Goal: Connect with others: Connect with others

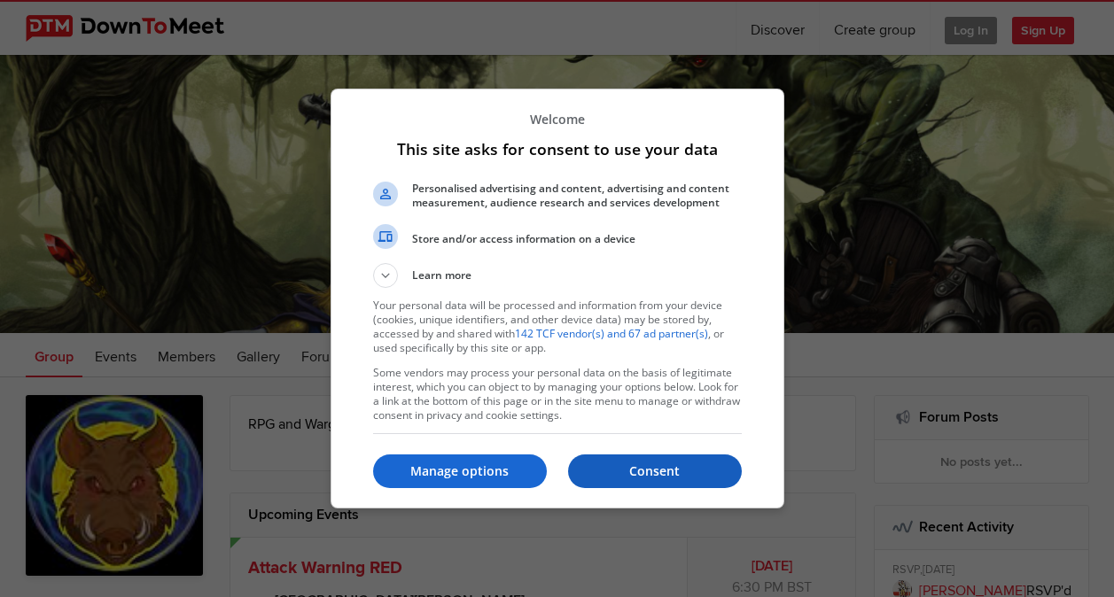
click at [660, 469] on p "Consent" at bounding box center [655, 472] width 174 height 18
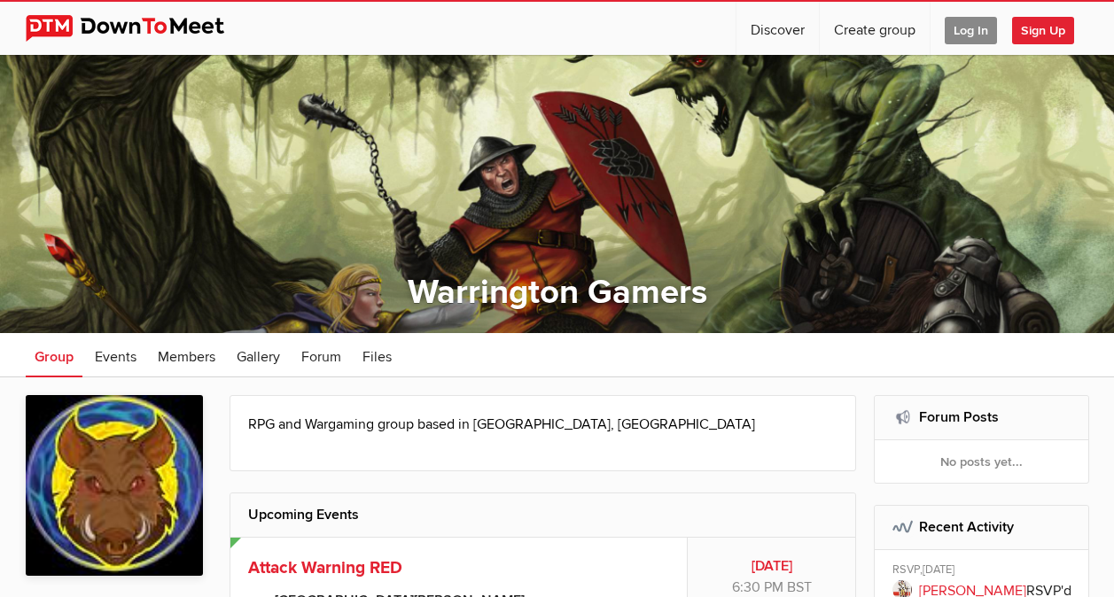
scroll to position [266, 0]
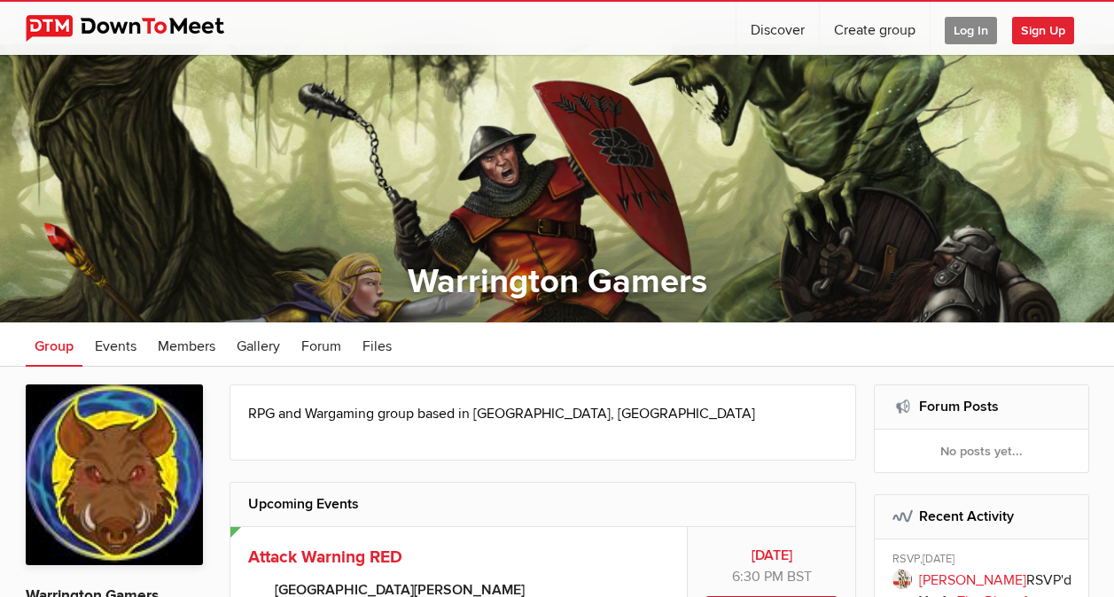
scroll to position [0, 0]
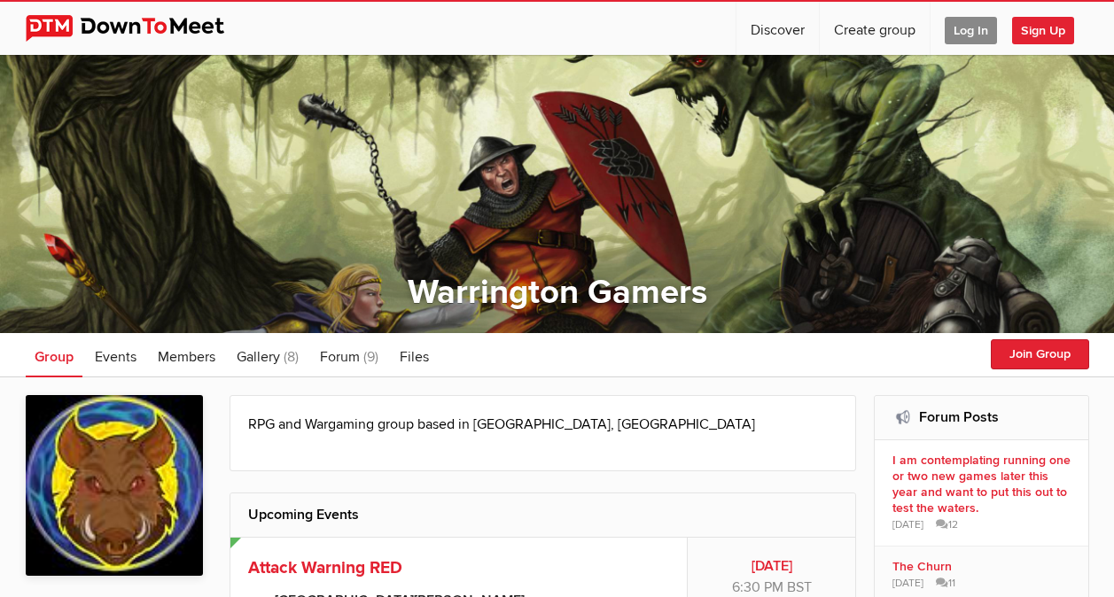
click at [961, 26] on span "Log In" at bounding box center [971, 30] width 52 height 27
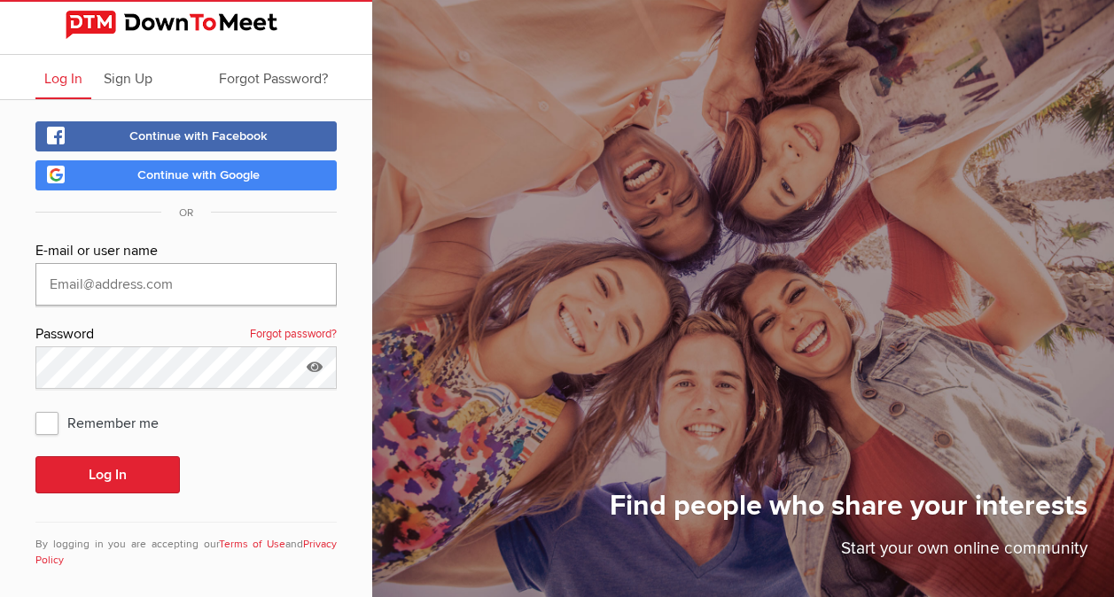
type input "[EMAIL_ADDRESS][DOMAIN_NAME]"
click at [199, 129] on span "Continue with Facebook" at bounding box center [198, 136] width 138 height 15
click at [160, 138] on span "Continue with Facebook" at bounding box center [198, 136] width 138 height 15
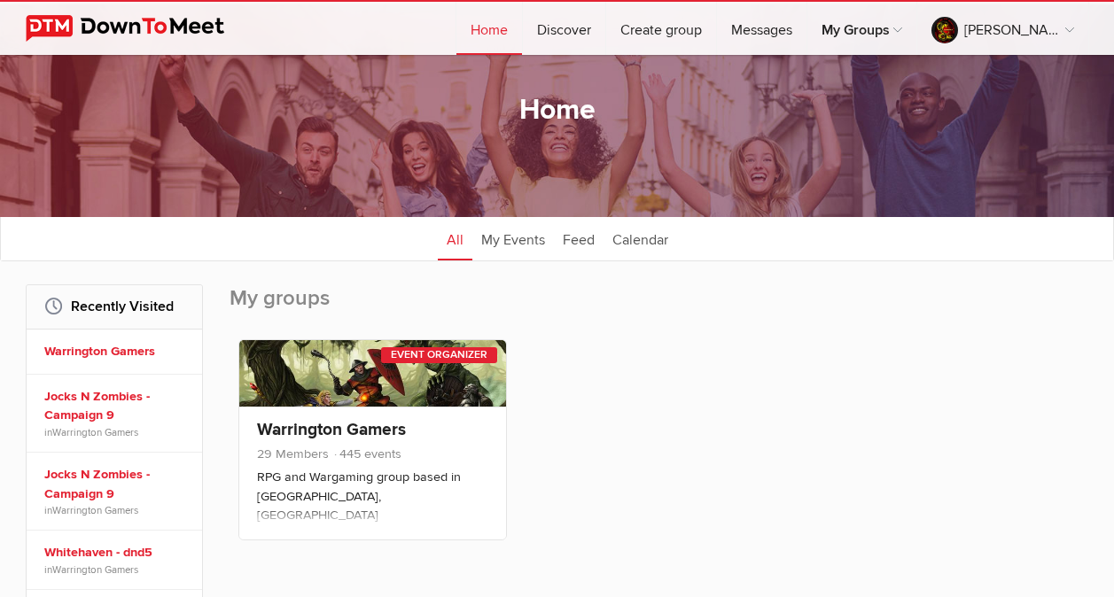
scroll to position [266, 0]
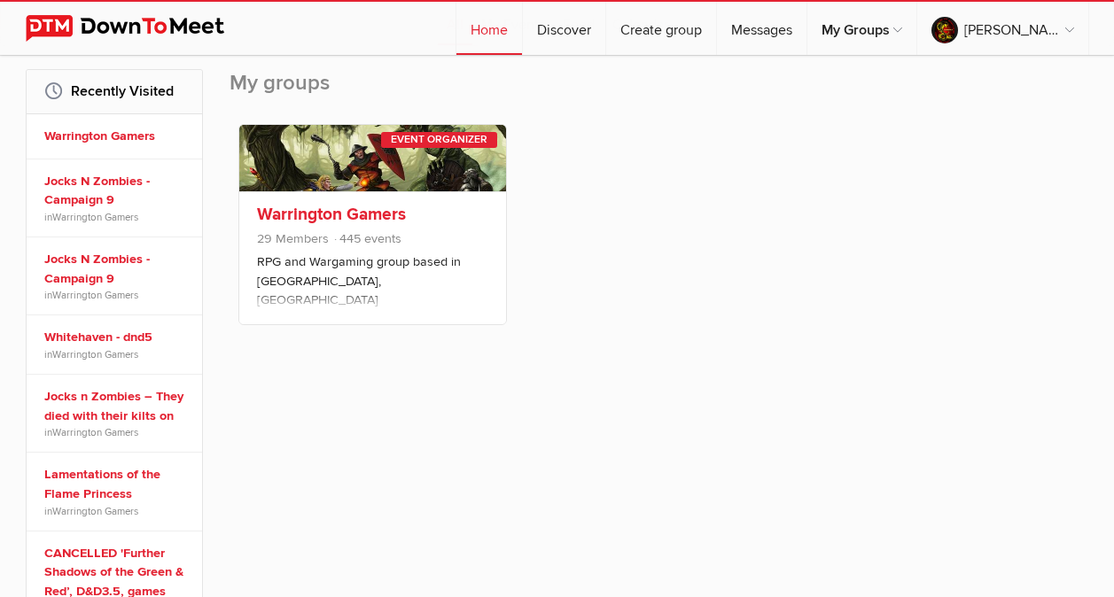
click at [307, 219] on link "Warrington Gamers" at bounding box center [331, 214] width 149 height 21
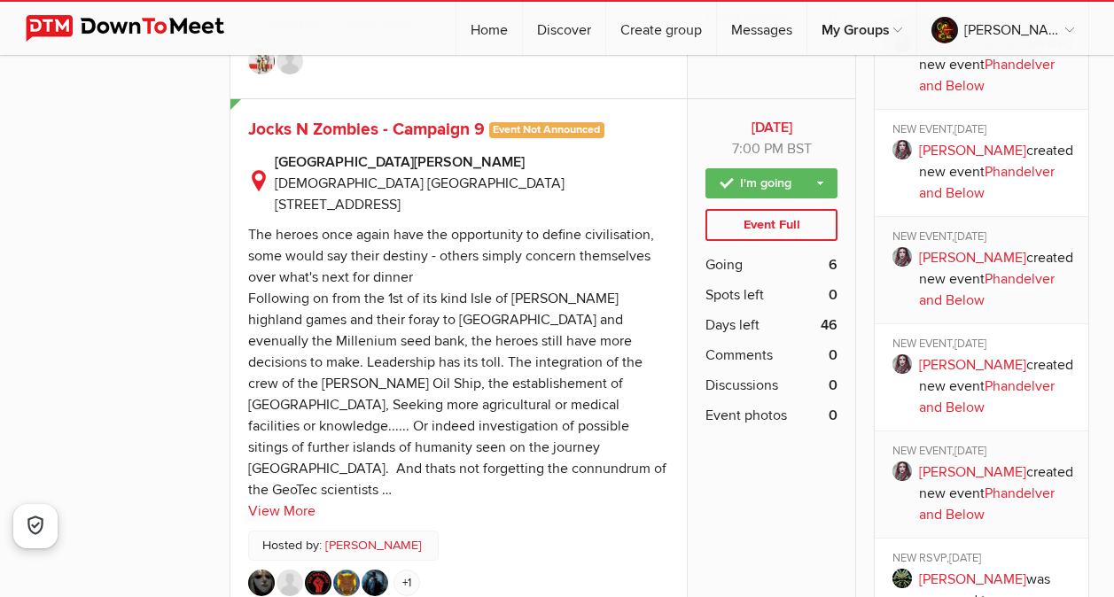
scroll to position [2128, 0]
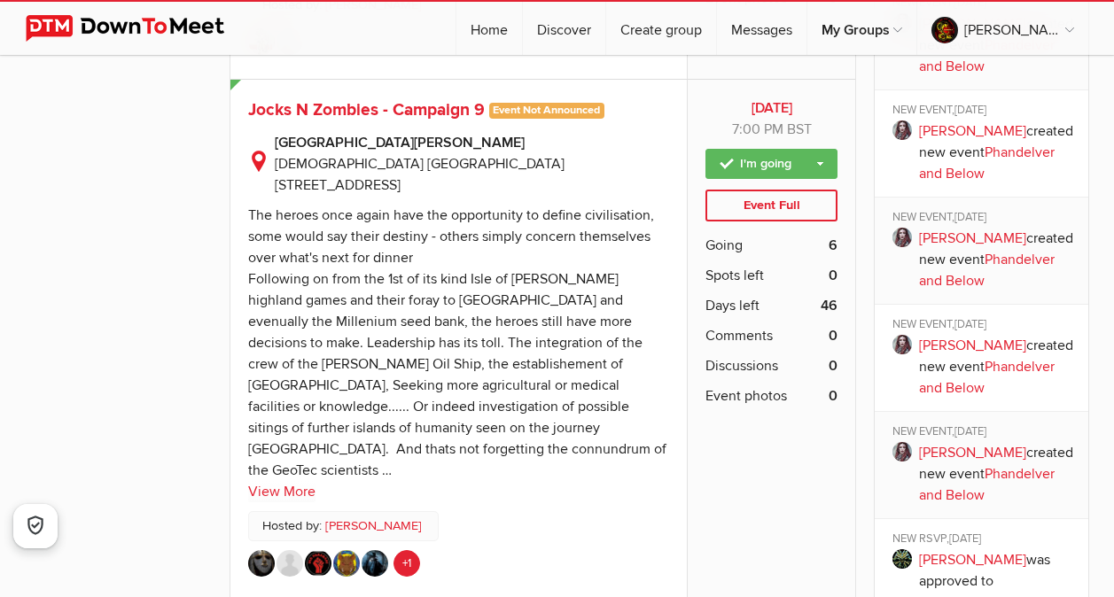
click at [407, 551] on link "+1" at bounding box center [407, 564] width 27 height 27
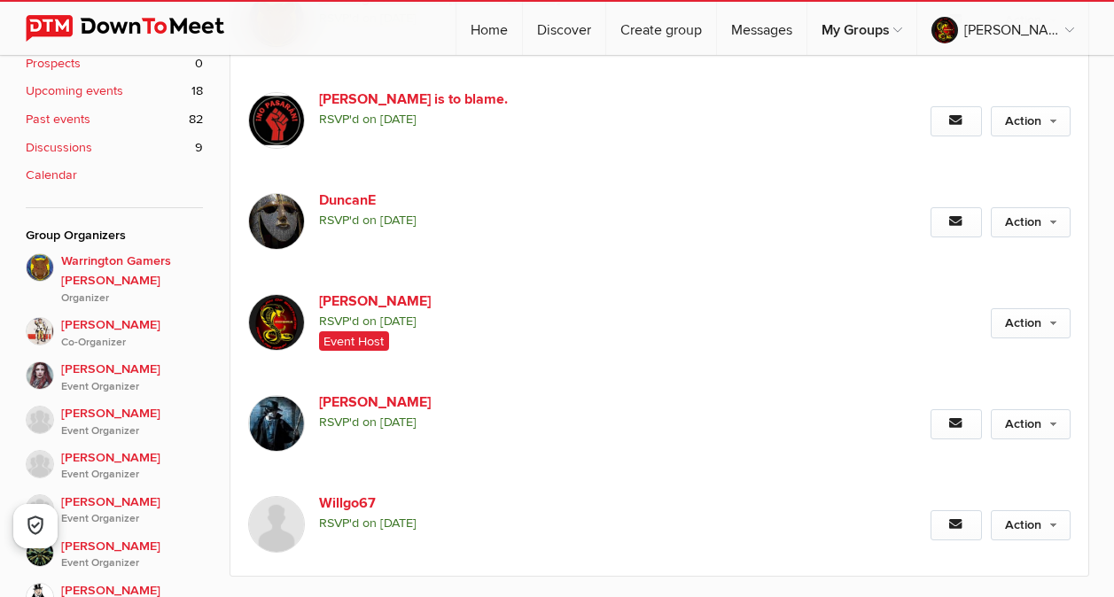
scroll to position [419, 0]
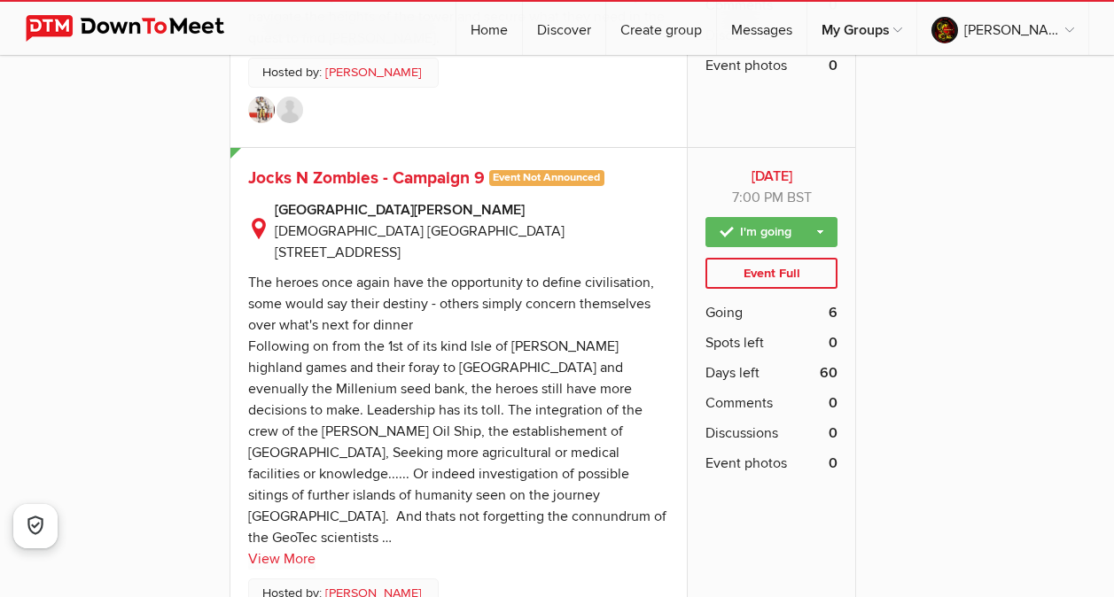
scroll to position [4521, 0]
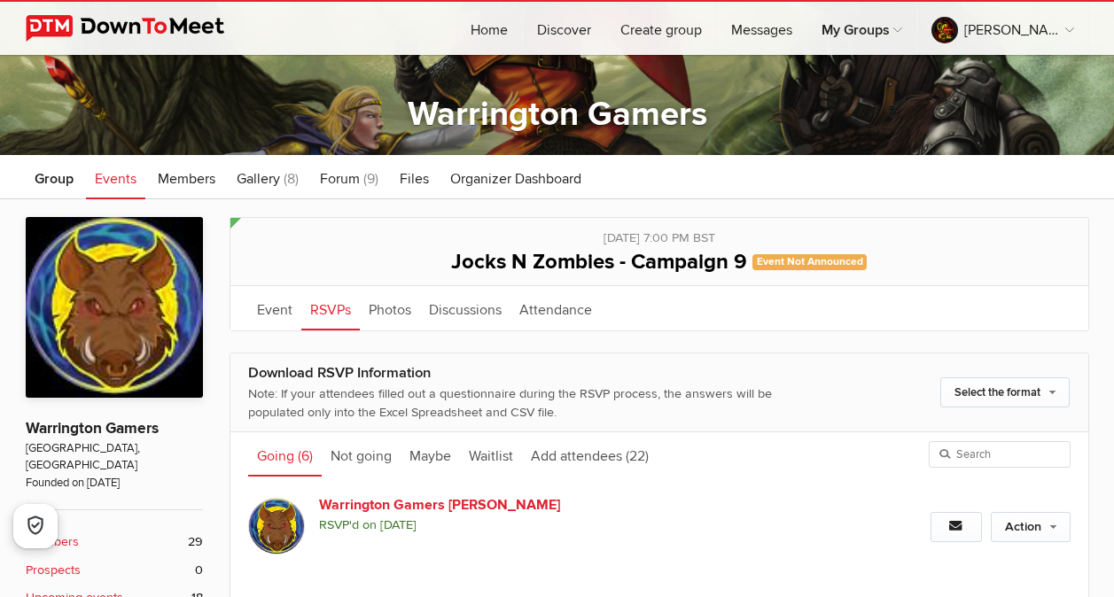
scroll to position [65, 0]
